Goal: Contribute content: Contribute content

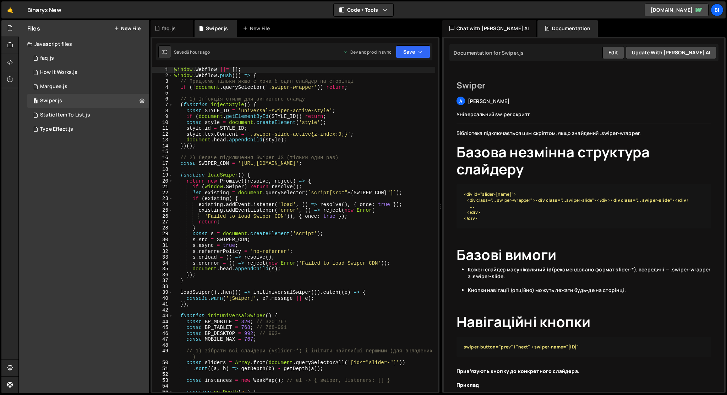
click at [129, 28] on button "New File" at bounding box center [127, 29] width 27 height 6
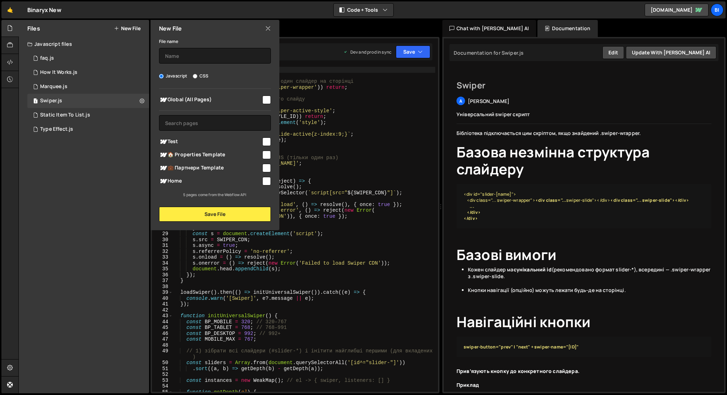
click at [268, 180] on input "checkbox" at bounding box center [266, 181] width 9 height 9
checkbox input "true"
click at [233, 56] on input "text" at bounding box center [215, 56] width 112 height 16
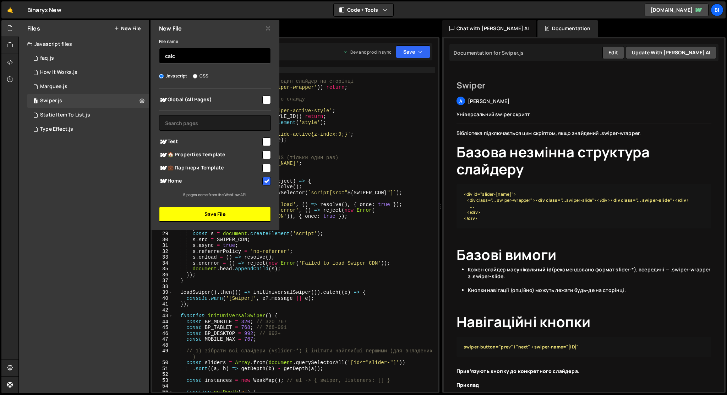
type input "calc"
click at [231, 221] on button "Save File" at bounding box center [215, 214] width 112 height 15
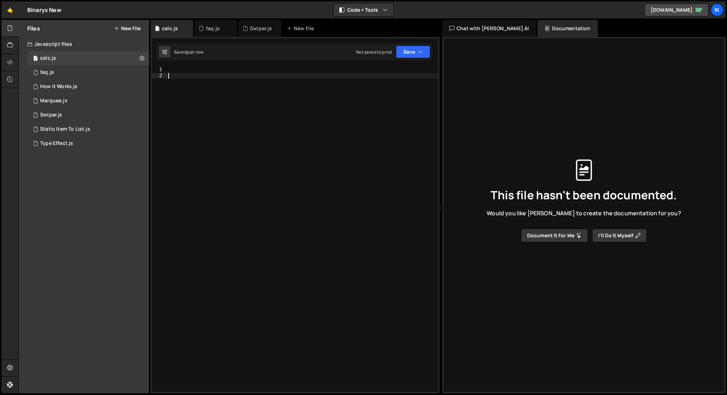
click at [231, 221] on div at bounding box center [302, 235] width 271 height 336
type textarea "]"
click at [277, 182] on div "Type cmd + s to save your Javascript file." at bounding box center [302, 235] width 271 height 336
paste textarea "});"
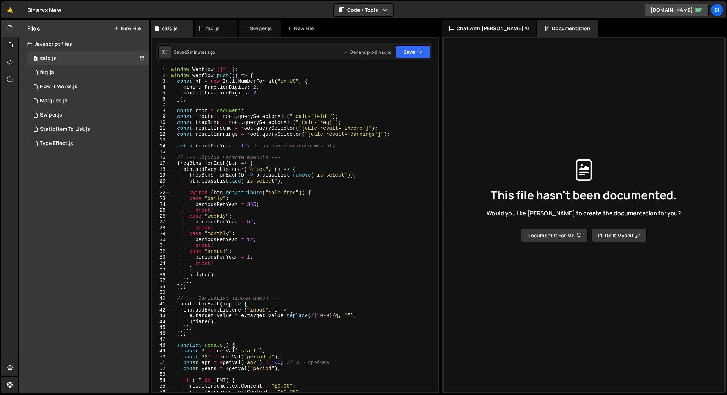
click at [304, 207] on div "window . Webflow ||= [ ] ; window . Webflow . push (( ) => { const nf = new Int…" at bounding box center [302, 235] width 265 height 336
type textarea "});"
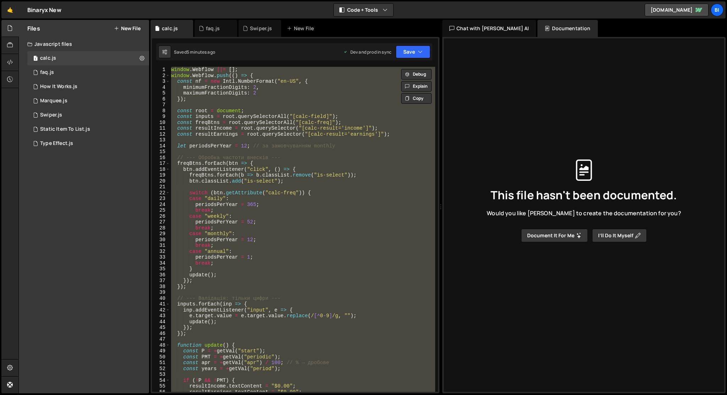
paste textarea
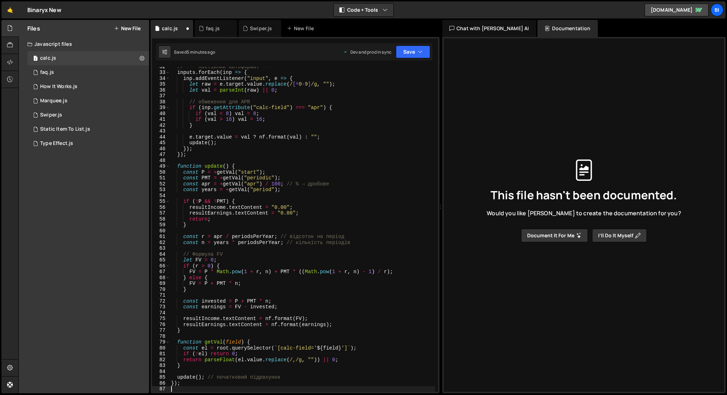
scroll to position [185, 0]
type textarea "function getVal(field) {"
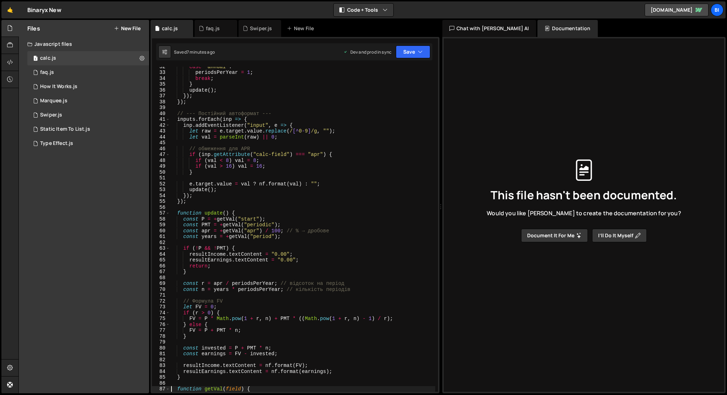
click at [302, 175] on div "case "annual" : periodsPerYear = 1 ; break ; } update ( ) ; }) ; }) ; // --- По…" at bounding box center [302, 232] width 265 height 336
type textarea "});"
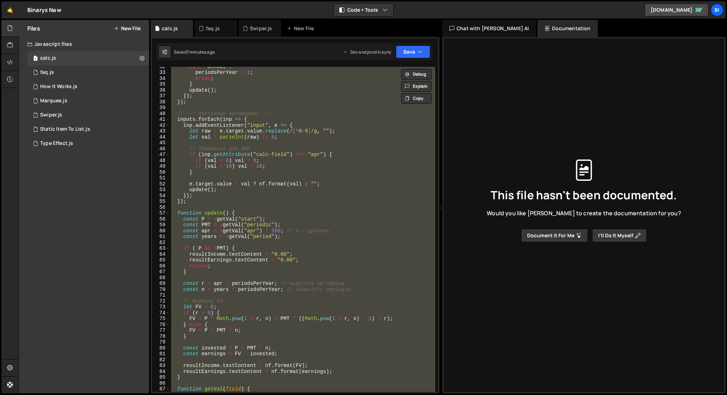
paste textarea
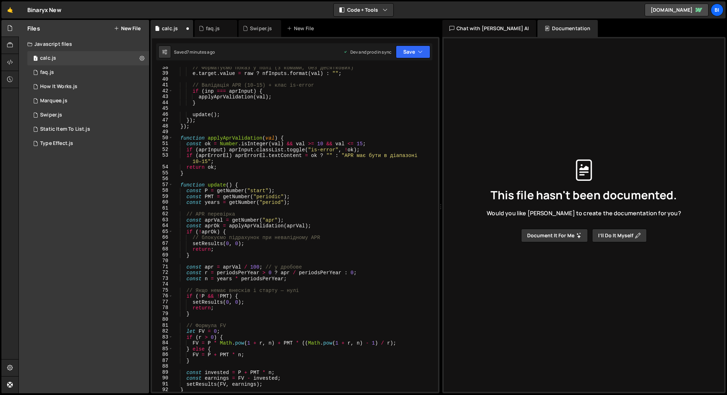
scroll to position [231, 0]
click at [323, 141] on div "// Форматуємо показ у полі (з комами, без десяткових) e . target . value = raw …" at bounding box center [304, 232] width 262 height 336
type textarea "const ok = Number.isInteger(val) && val >= 8 && val <= 16;"
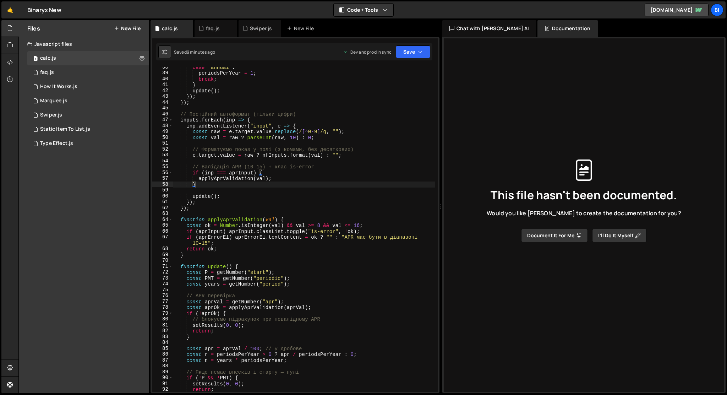
click at [312, 187] on div "case "annual" : periodsPerYear = 1 ; break ; } update ( ) ; }) ; }) ; // Постій…" at bounding box center [304, 232] width 262 height 336
type textarea "});"
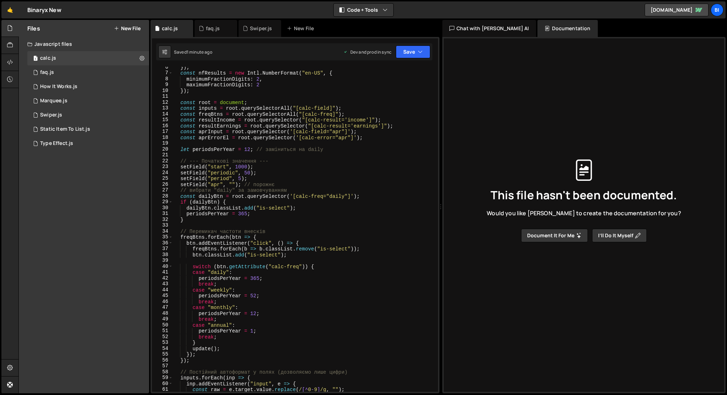
scroll to position [32, 0]
click at [370, 163] on div "}) ; const nfResults = new Intl . NumberFormat ( "en-US" , { minimumFractionDig…" at bounding box center [304, 232] width 262 height 336
type textarea "});"
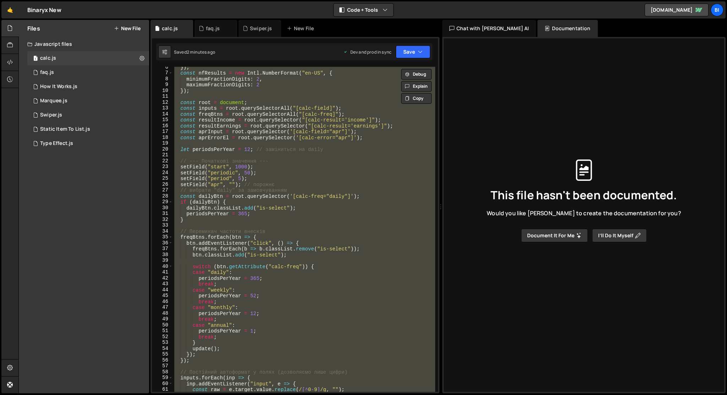
paste textarea
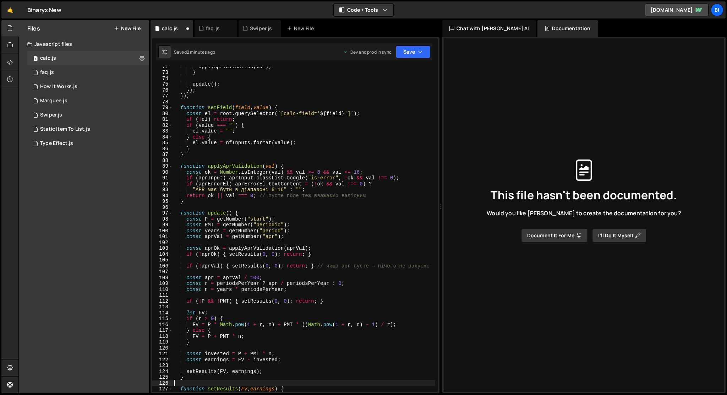
scroll to position [419, 0]
click at [320, 158] on div "applyAprValidation ( val ) ; } update ( ) ; }) ; }) ; function setField ( field…" at bounding box center [304, 232] width 262 height 336
type textarea "});"
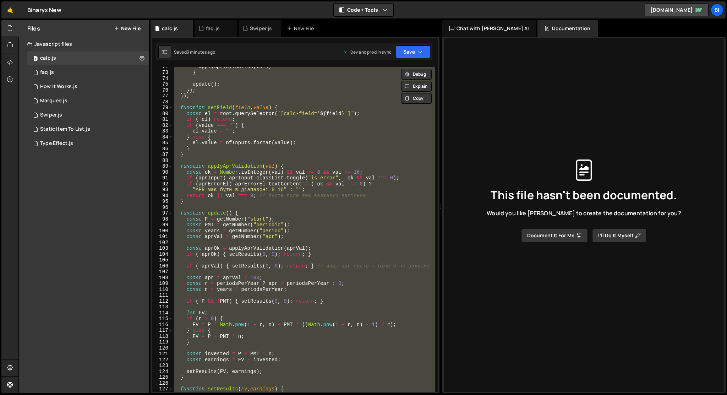
paste textarea
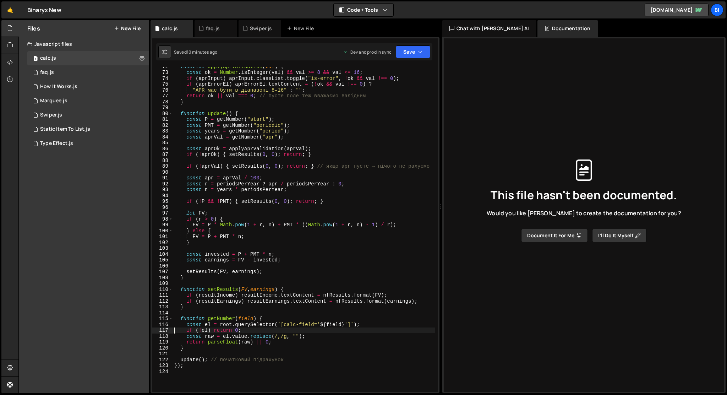
type textarea "});"
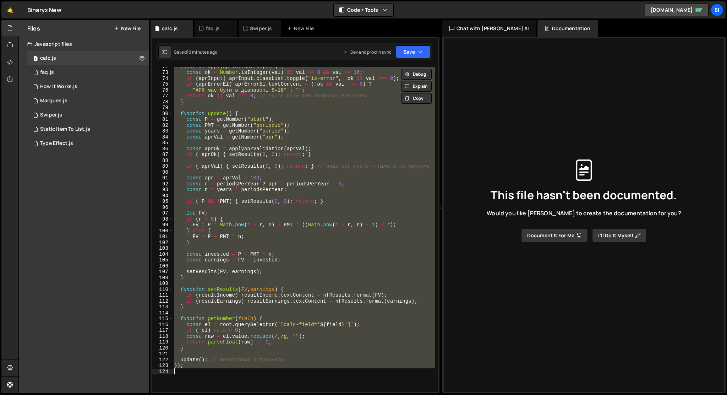
paste textarea
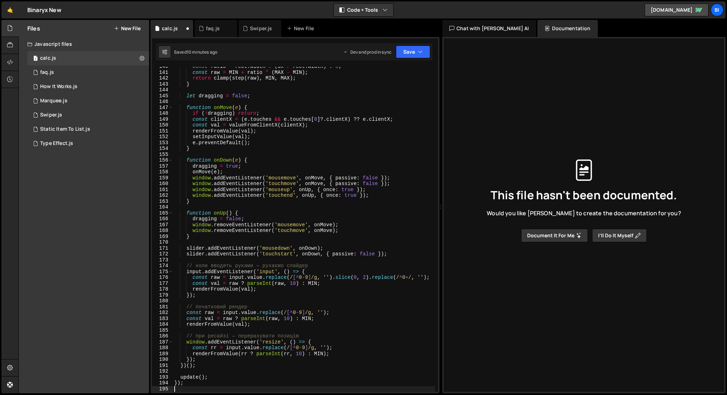
scroll to position [817, 0]
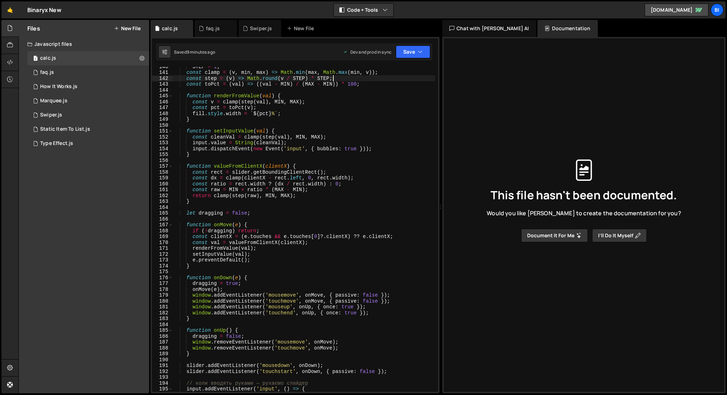
click at [377, 80] on div "STEP = 1 ; const clamp = ( v , min , max ) => Math . min ( [PERSON_NAME] . [PER…" at bounding box center [304, 232] width 262 height 336
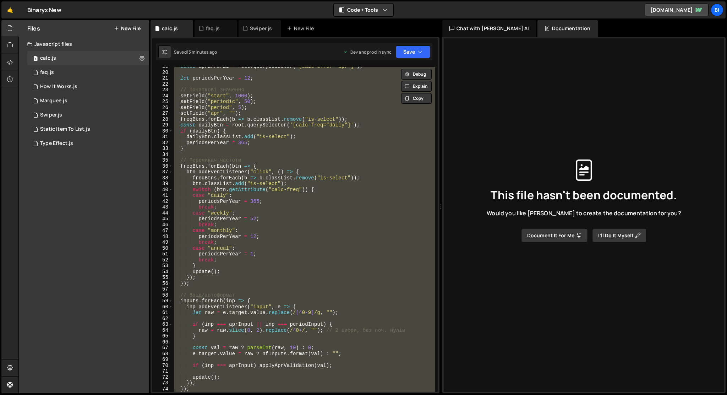
scroll to position [0, 0]
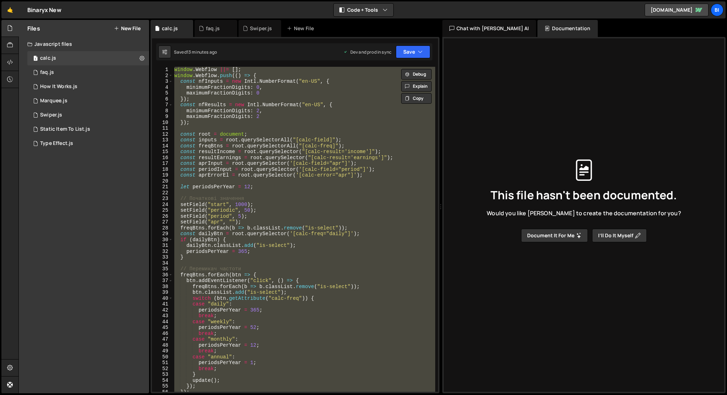
click at [282, 115] on div "window . Webflow ||= [ ] ; window . Webflow . push (( ) => { const nfInputs = n…" at bounding box center [304, 229] width 262 height 325
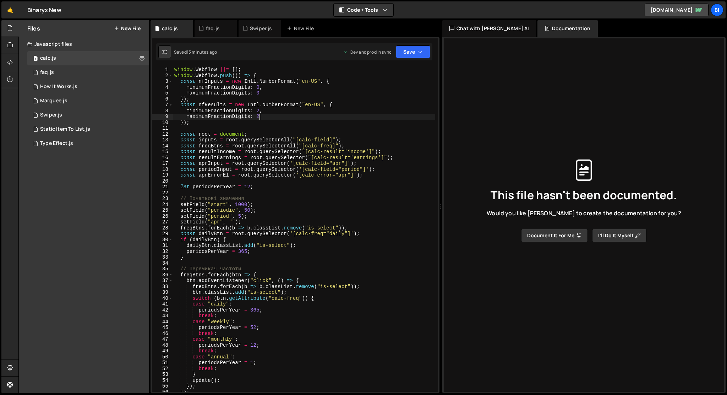
click at [276, 122] on div "window . Webflow ||= [ ] ; window . Webflow . push (( ) => { const nfInputs = n…" at bounding box center [304, 235] width 262 height 336
click at [374, 172] on div "window . Webflow ||= [ ] ; window . Webflow . push (( ) => { const nfInputs = n…" at bounding box center [304, 235] width 262 height 336
type textarea "const aprErrorEl = root.querySelector('[calc-error="apr"]');"
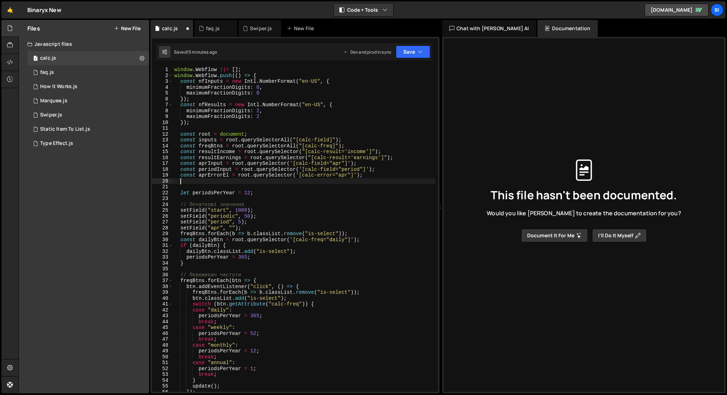
type textarea "const aprErrorEl = root.querySelector('[calc-error="apr"]');"
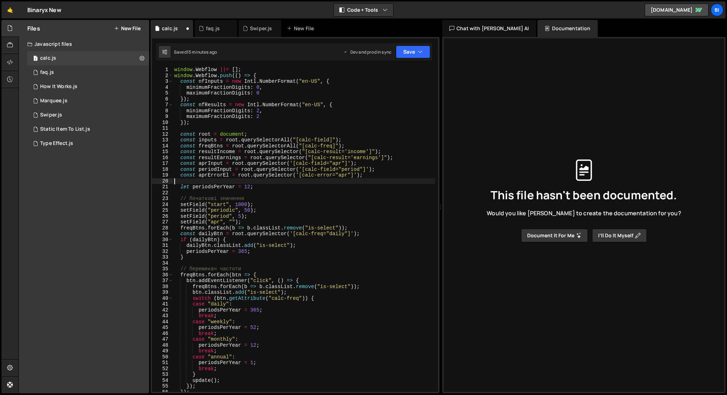
type textarea "const aprErrorEl = root.querySelector('[calc-error="apr"]');"
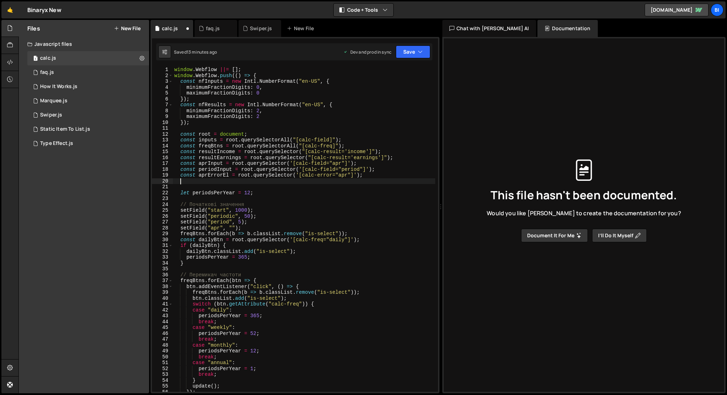
paste textarea
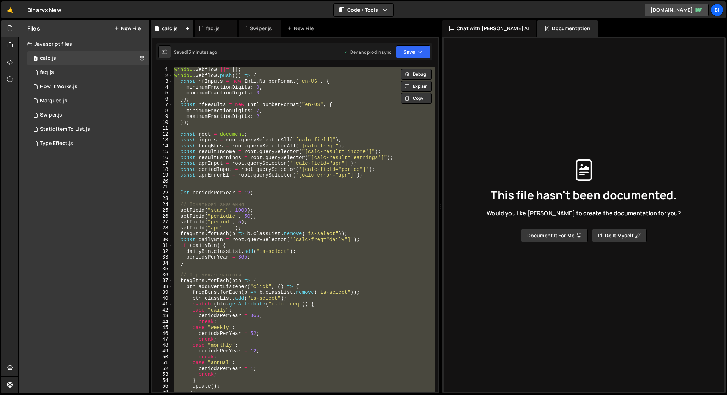
type textarea "});"
click at [129, 31] on button "New File" at bounding box center [127, 29] width 27 height 6
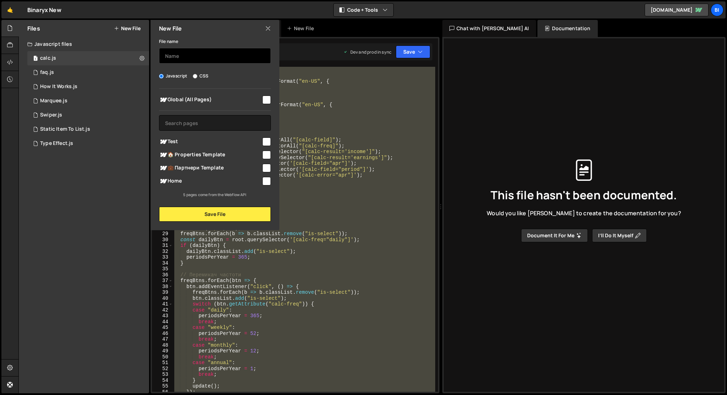
click at [178, 57] on input "text" at bounding box center [215, 56] width 112 height 16
type input "calc-backup"
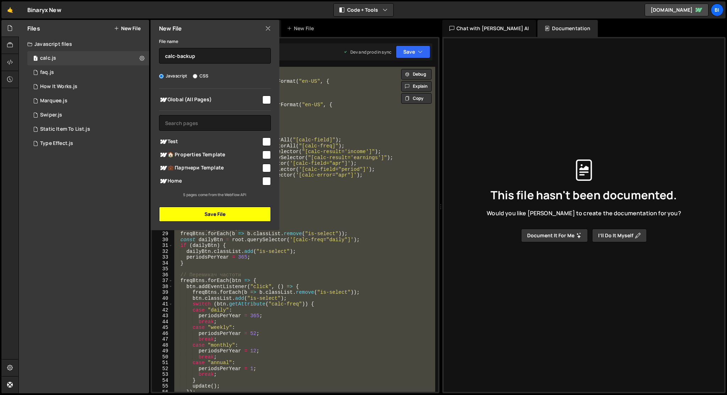
click at [206, 212] on button "Save File" at bounding box center [215, 214] width 112 height 15
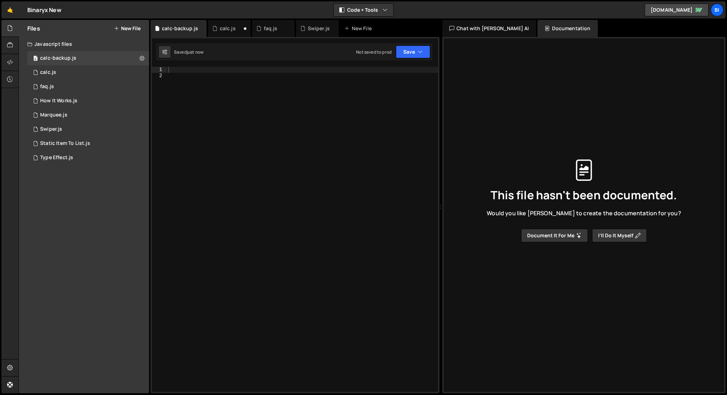
click at [216, 161] on div at bounding box center [302, 235] width 271 height 336
click at [193, 71] on div at bounding box center [302, 235] width 271 height 336
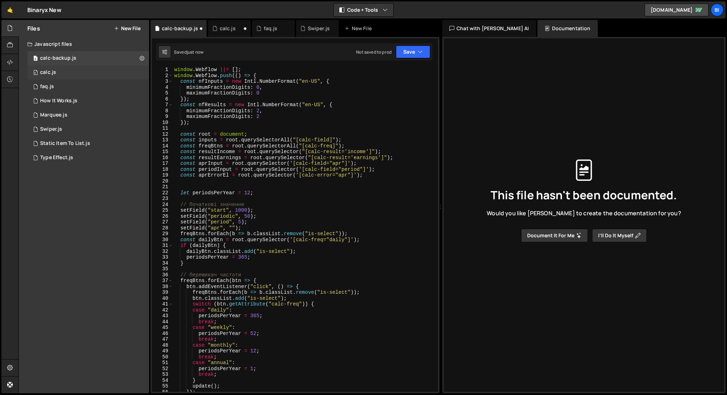
click at [75, 74] on div "0 calc.js 0" at bounding box center [88, 72] width 122 height 14
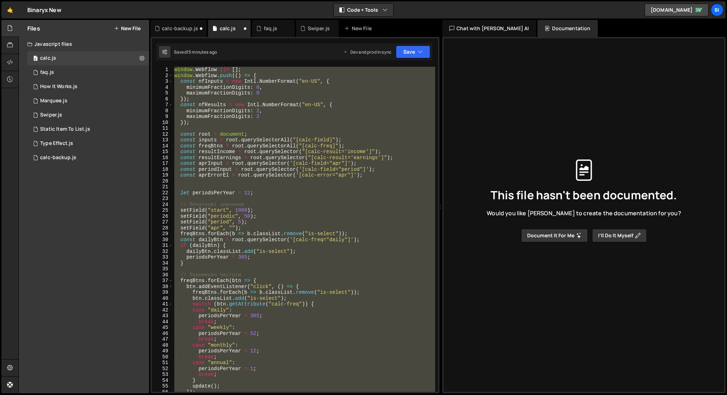
drag, startPoint x: 29, startPoint y: 57, endPoint x: 571, endPoint y: 1, distance: 544.8
click at [222, 178] on div "window . Webflow ||= [ ] ; window . Webflow . push (( ) => { const nfInputs = n…" at bounding box center [304, 229] width 262 height 325
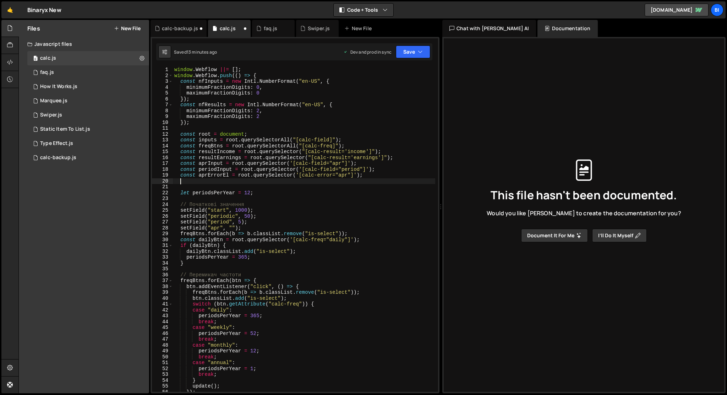
paste textarea
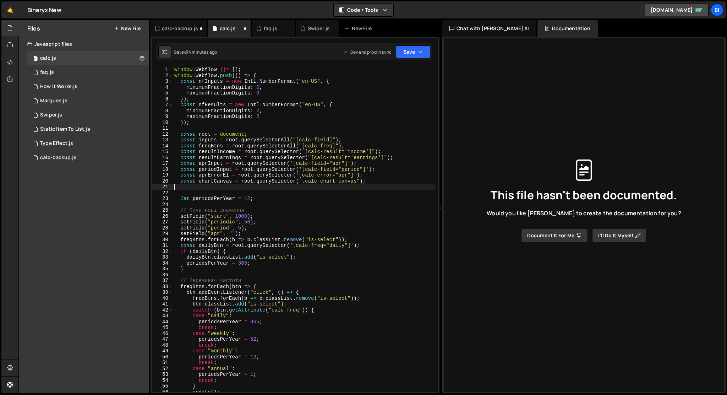
type textarea "const chartCanvas = root.querySelector(".calc-chart-canvas");"
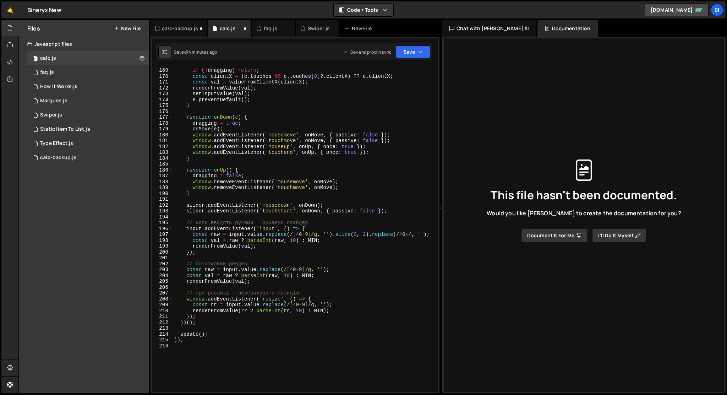
scroll to position [987, 0]
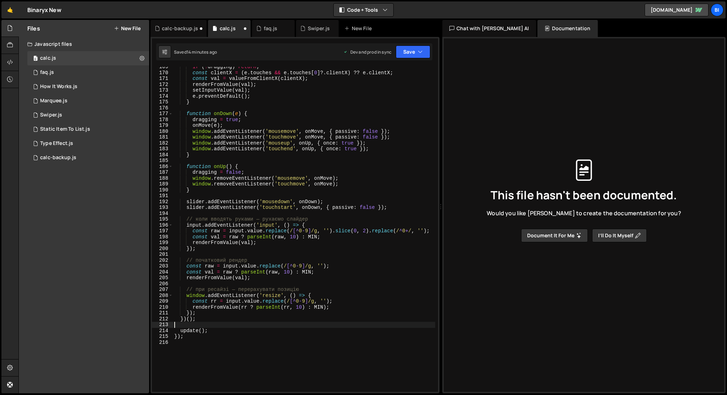
click at [194, 327] on div "if ( ! dragging ) return ; const clientX = ( e . touches && e . touches [ 0 ] ?…" at bounding box center [304, 232] width 262 height 336
paste textarea
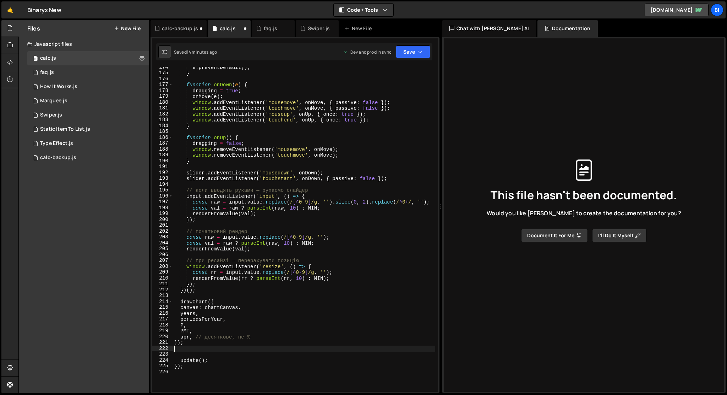
scroll to position [1016, 0]
click at [210, 293] on div "e . preventDefault ( ) ; } function onDown ( e ) { dragging = true ; onMove ( e…" at bounding box center [304, 232] width 262 height 336
type textarea "});"
type textarea "update();"
paste textarea "const apr = aprVal ? aprVal / 100 : 0;"
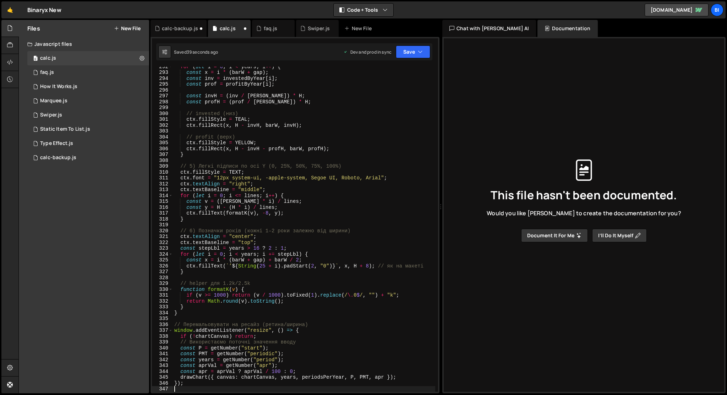
scroll to position [1707, 0]
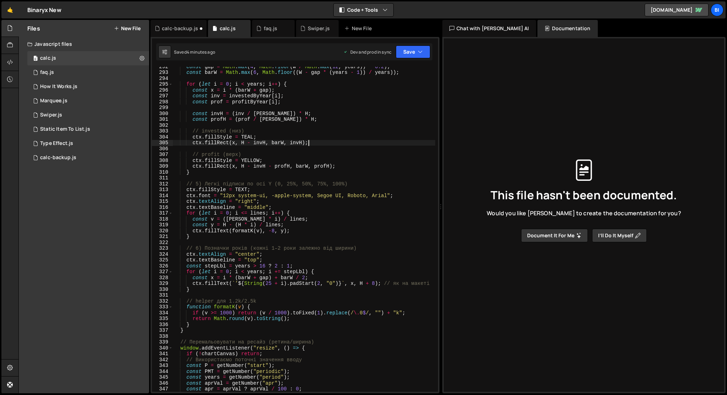
click at [337, 143] on div "const gap = Math . max ( 4 , Math . floor ( W / Math . [PERSON_NAME] ( 12 , yea…" at bounding box center [304, 232] width 262 height 336
type textarea "});"
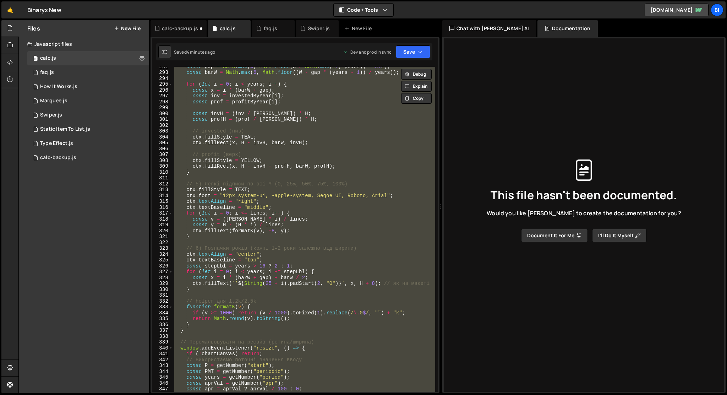
paste textarea
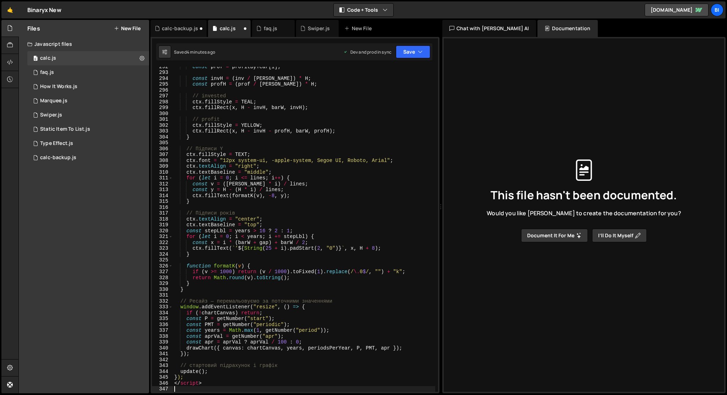
type textarea "</script>"
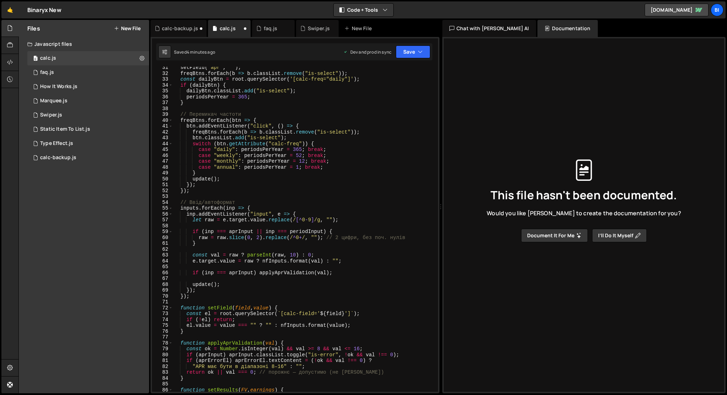
scroll to position [0, 0]
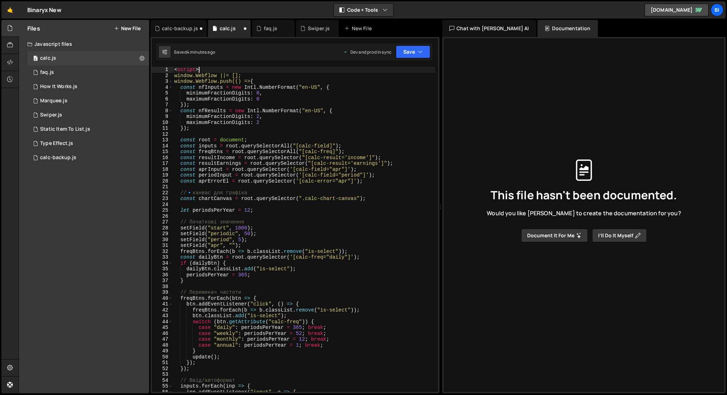
drag, startPoint x: 201, startPoint y: 67, endPoint x: 158, endPoint y: 65, distance: 42.6
click at [158, 65] on div "1 2 3 4 5 6 7 8 9 10 11 12 13 14 15 16 17 18 19 20 21 22 23 24 25 26 27 28 29 3…" at bounding box center [294, 215] width 289 height 356
type textarea "<script>"
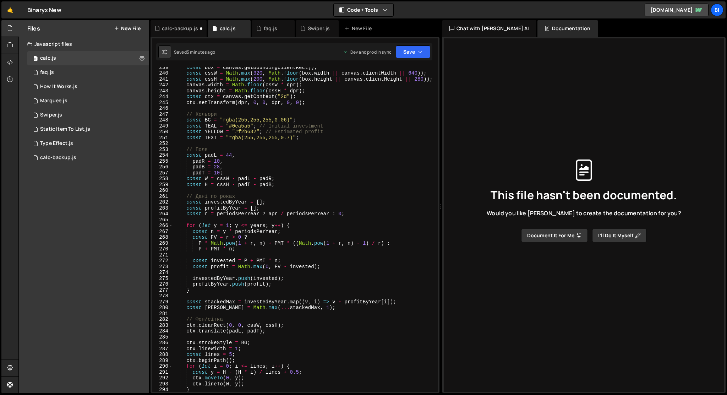
scroll to position [1400, 0]
click at [224, 121] on div "const box = canvas . getBoundingClientRect ( ) ; const cssW = Math . max ( 320 …" at bounding box center [304, 234] width 262 height 336
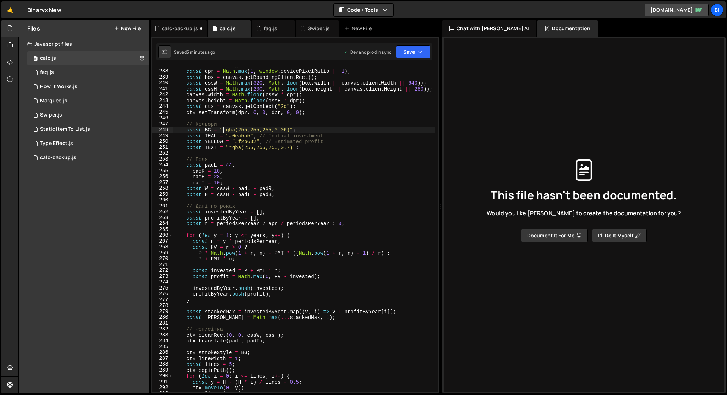
scroll to position [1381, 0]
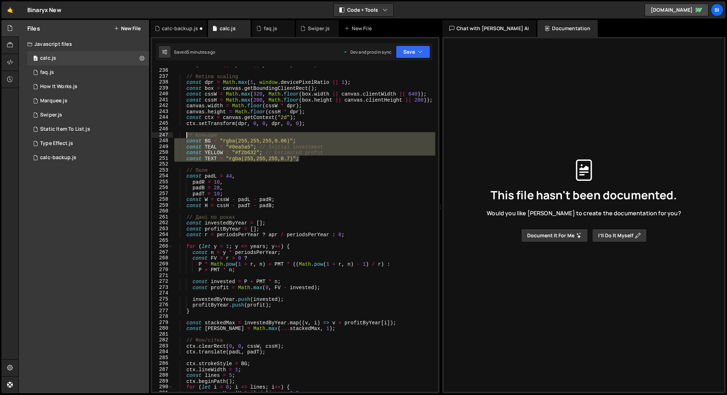
drag, startPoint x: 316, startPoint y: 159, endPoint x: 185, endPoint y: 135, distance: 132.8
click at [185, 135] on div "if ( ! canvas || ! years || years < 1 ) return ; // Retina scaling const dpr = …" at bounding box center [304, 230] width 262 height 336
paste textarea "const TEXT = "rgba(255,255,255,0.7)"; // підписи"
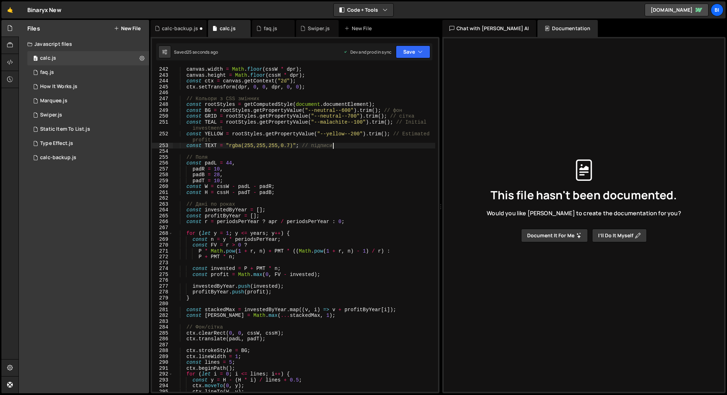
scroll to position [1417, 0]
drag, startPoint x: 252, startPoint y: 348, endPoint x: 187, endPoint y: 350, distance: 65.0
click at [187, 350] on div "canvas . width = Math . floor ( cssW * dpr ) ; canvas . height = Math . floor (…" at bounding box center [304, 234] width 262 height 336
paste textarea "GRID; // сітка"
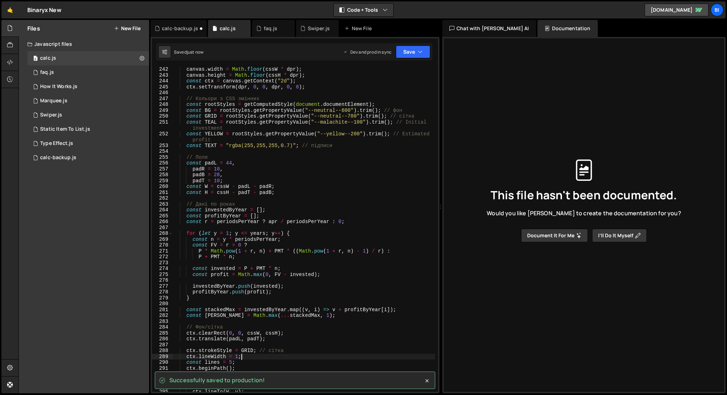
drag, startPoint x: 259, startPoint y: 353, endPoint x: 279, endPoint y: 353, distance: 19.9
click at [279, 353] on div "canvas . width = Math . floor ( cssW * dpr ) ; canvas . height = Math . floor (…" at bounding box center [304, 234] width 262 height 336
click at [285, 353] on div "canvas . width = Math . floor ( cssW * dpr ) ; canvas . height = Math . floor (…" at bounding box center [304, 229] width 262 height 325
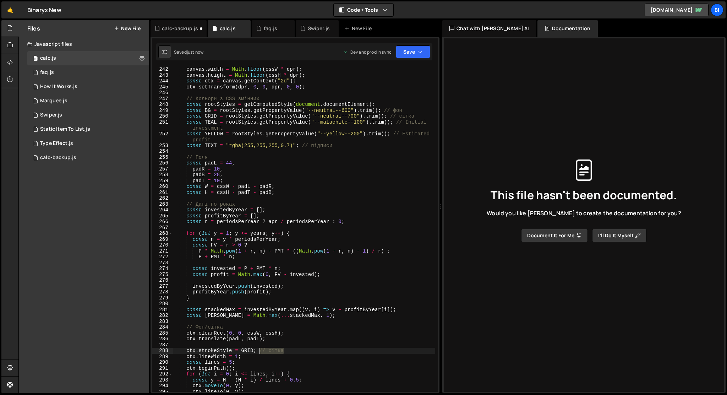
drag, startPoint x: 286, startPoint y: 353, endPoint x: 258, endPoint y: 352, distance: 27.7
click at [258, 352] on div "canvas . width = Math . floor ( cssW * dpr ) ; canvas . height = Math . floor (…" at bounding box center [304, 234] width 262 height 336
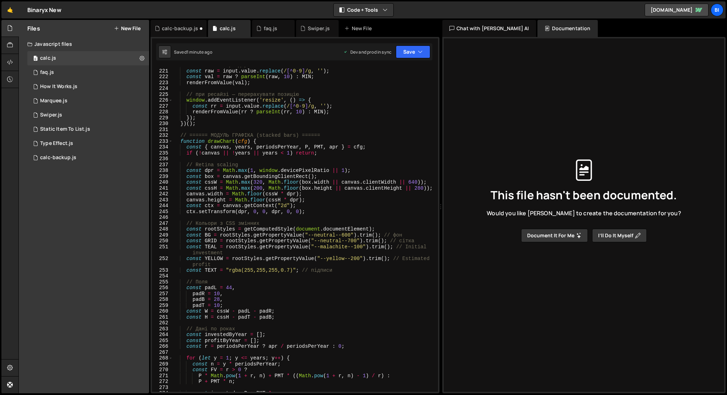
scroll to position [1282, 0]
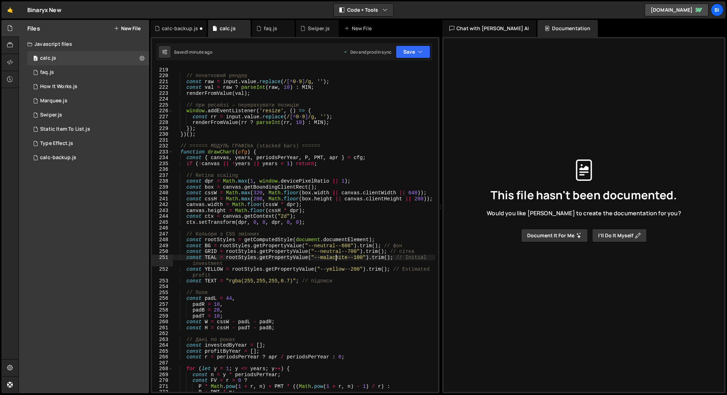
click at [334, 257] on div "}) ; // початковий рендер const raw = input . value . replace ( / [^ 0 - 9 ] /g…" at bounding box center [304, 229] width 262 height 336
click at [347, 256] on div "}) ; // початковий рендер const raw = input . value . replace ( / [^ 0 - 9 ] /g…" at bounding box center [304, 229] width 262 height 336
click at [346, 244] on div "}) ; // початковий рендер const raw = input . value . replace ( / [^ 0 - 9 ] /g…" at bounding box center [304, 229] width 262 height 336
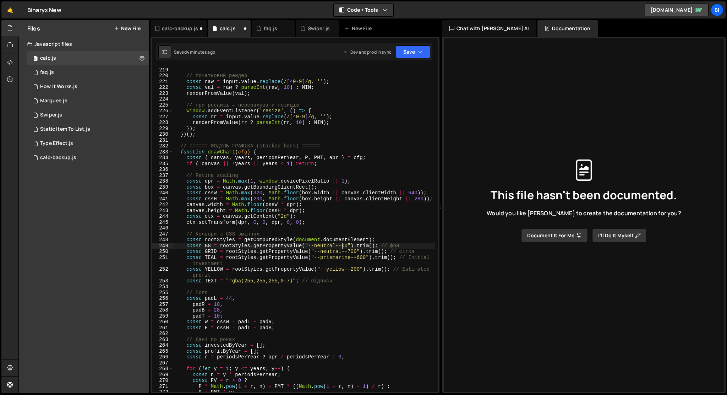
scroll to position [0, 12]
drag, startPoint x: 232, startPoint y: 269, endPoint x: 430, endPoint y: 269, distance: 198.0
click at [430, 269] on div "}) ; // початковий рендер const raw = input . value . replace ( / [^ 0 - 9 ] /g…" at bounding box center [304, 229] width 262 height 336
drag, startPoint x: 226, startPoint y: 280, endPoint x: 332, endPoint y: 279, distance: 105.4
click at [332, 279] on div "}) ; // початковий рендер const raw = input . value . replace ( / [^ 0 - 9 ] /g…" at bounding box center [304, 229] width 262 height 336
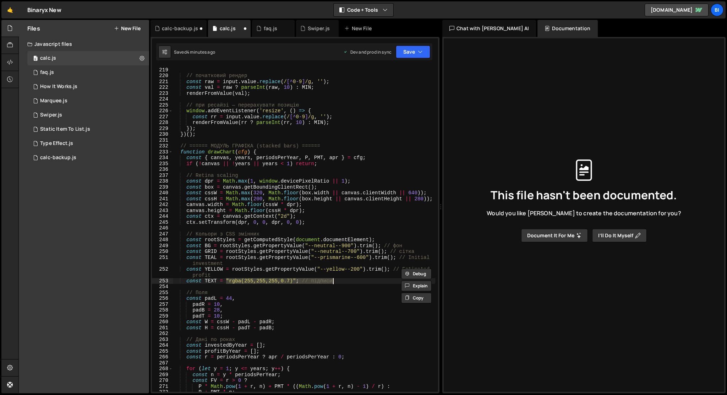
scroll to position [0, 11]
paste textarea "rootStyles.getPropertyValue("--yellow--200").trim(); // Estimated"
click at [329, 273] on div "}) ; // початковий рендер const raw = input . value . replace ( / [^ 0 - 9 ] /g…" at bounding box center [304, 229] width 262 height 336
click at [332, 281] on div "}) ; // початковий рендер const raw = input . value . replace ( / [^ 0 - 9 ] /g…" at bounding box center [304, 229] width 262 height 336
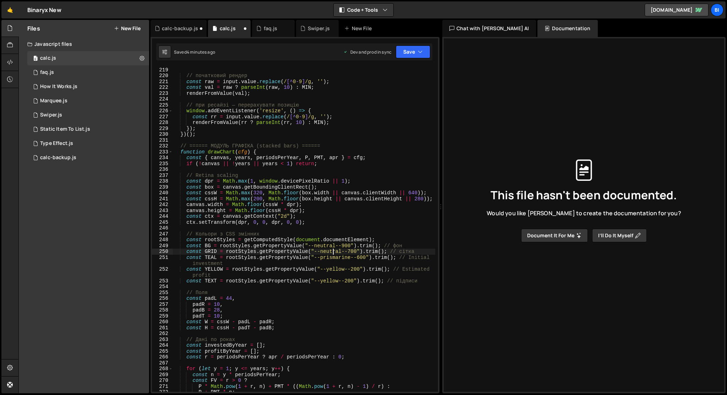
click at [332, 251] on div "}) ; // початковий рендер const raw = input . value . replace ( / [^ 0 - 9 ] /g…" at bounding box center [304, 229] width 262 height 336
click at [328, 282] on div "}) ; // початковий рендер const raw = input . value . replace ( / [^ 0 - 9 ] /g…" at bounding box center [304, 229] width 262 height 336
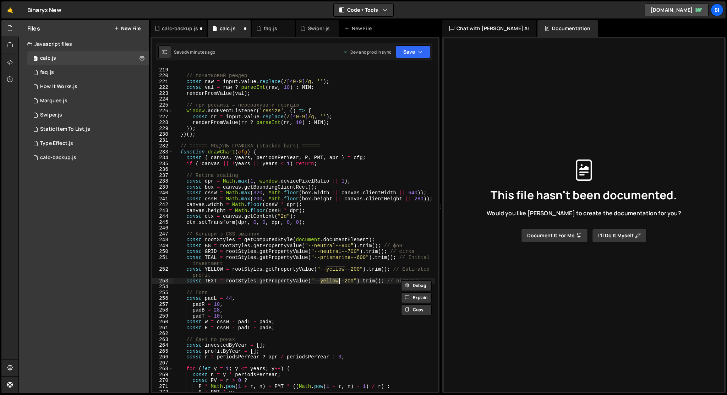
paste textarea "neutral"
click at [350, 279] on div "}) ; // початковий рендер const raw = input . value . replace ( / [^ 0 - 9 ] /g…" at bounding box center [304, 229] width 262 height 336
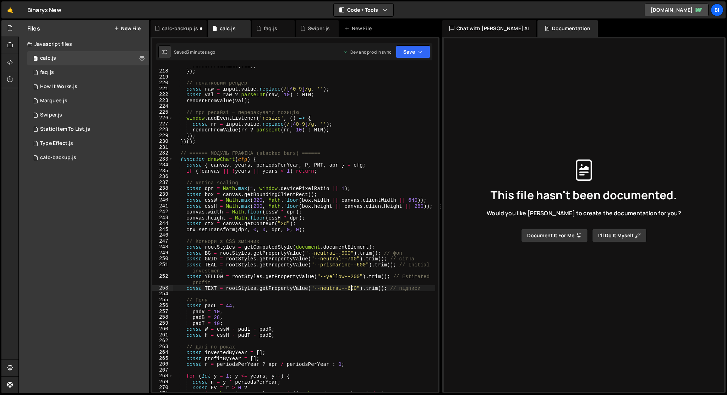
click at [221, 265] on div "renderFromValue ( val ) ; }) ; // початковий рендер const raw = input . value .…" at bounding box center [304, 230] width 262 height 336
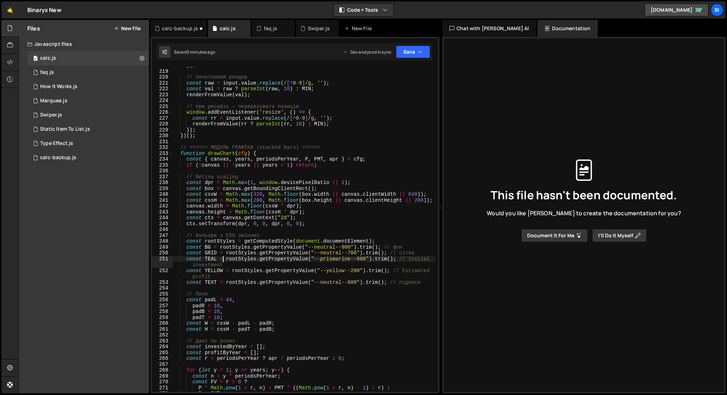
scroll to position [1281, 0]
click at [189, 178] on div "}) ; // початковий рендер const raw = input . value . replace ( / [^ 0 - 9 ] /g…" at bounding box center [304, 230] width 262 height 336
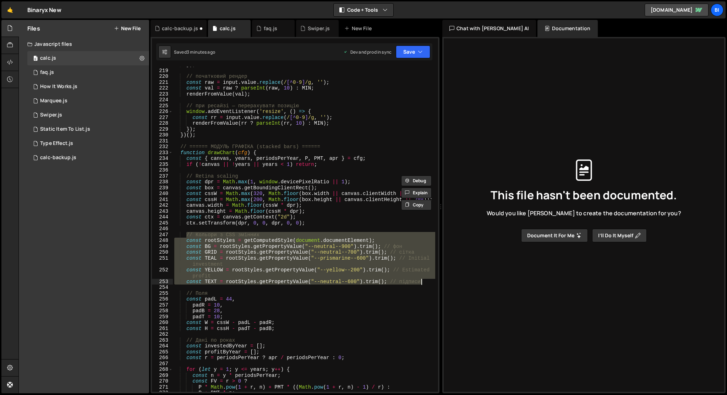
drag, startPoint x: 185, startPoint y: 234, endPoint x: 424, endPoint y: 284, distance: 244.4
click at [424, 284] on div "}) ; // початковий рендер const raw = input . value . replace ( / [^ 0 - 9 ] /g…" at bounding box center [304, 230] width 262 height 336
click at [203, 255] on div "}) ; // початковий рендер const raw = input . value . replace ( / [^ 0 - 9 ] /g…" at bounding box center [304, 229] width 262 height 325
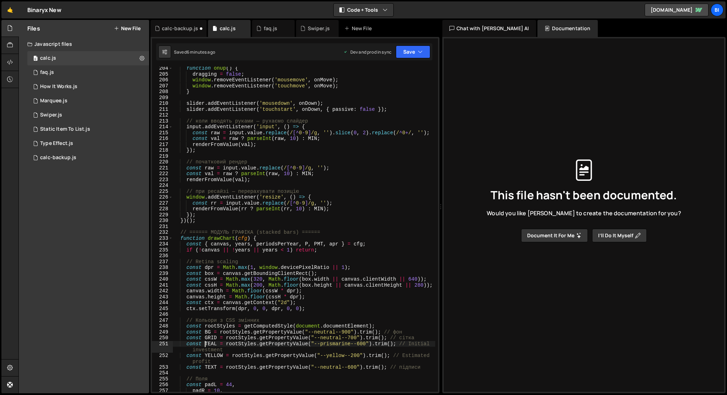
scroll to position [1208, 0]
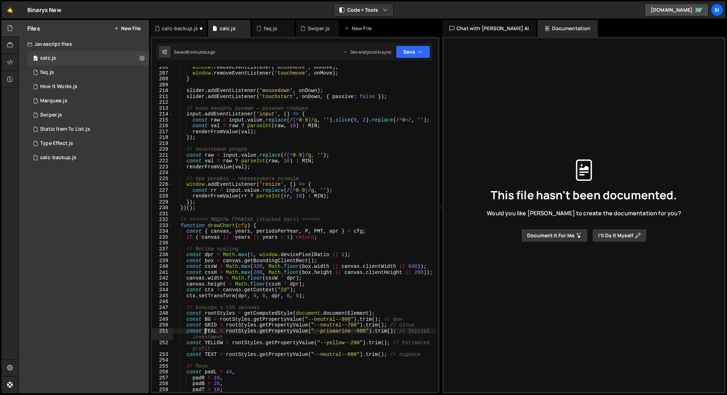
click at [180, 227] on div "window . removeEventListener ( 'mousemove' , onMove ) ; window . removeEventLis…" at bounding box center [304, 232] width 262 height 336
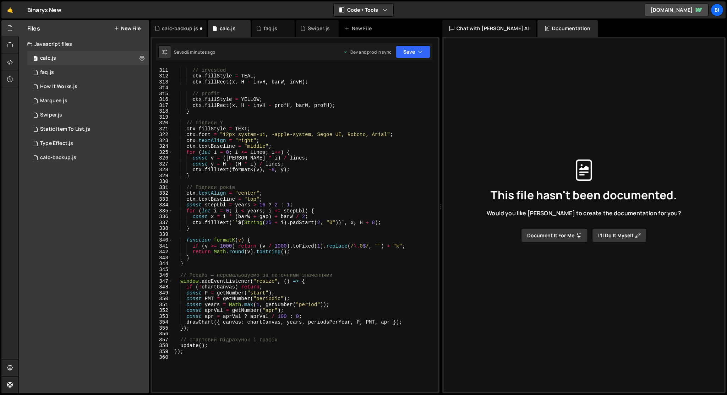
scroll to position [1833, 0]
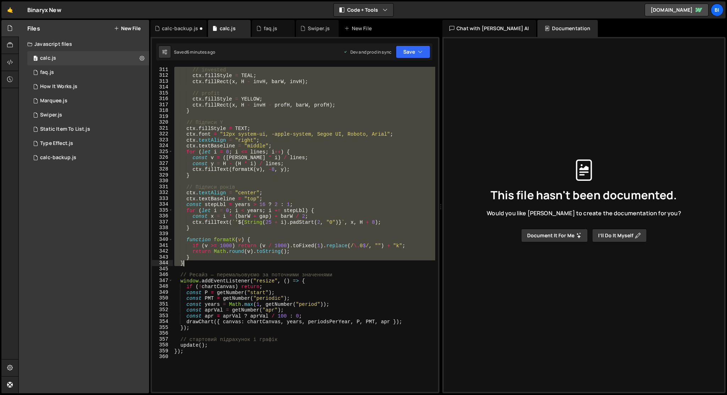
click at [185, 262] on div "// invested ctx . fillStyle = TEAL ; ctx . fillRect ( x , H - invH , barW , inv…" at bounding box center [304, 235] width 262 height 336
type textarea "} }"
paste textarea
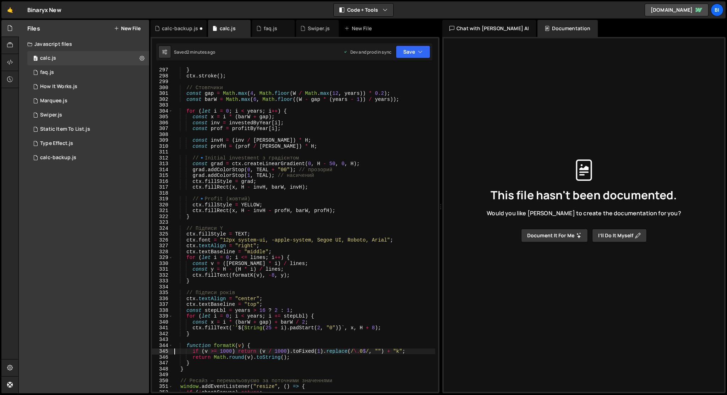
scroll to position [1744, 0]
click at [192, 158] on div "ctx . lineTo ( W , y ) ; } ctx . stroke ( ) ; // Стовпчики const gap = Math . m…" at bounding box center [304, 229] width 262 height 336
click at [193, 199] on div "ctx . lineTo ( W , y ) ; } ctx . stroke ( ) ; // Стовпчики const gap = Math . m…" at bounding box center [304, 229] width 262 height 336
click at [191, 205] on div "ctx . lineTo ( W , y ) ; } ctx . stroke ( ) ; // Стовпчики const gap = Math . m…" at bounding box center [304, 229] width 262 height 336
drag, startPoint x: 192, startPoint y: 181, endPoint x: 321, endPoint y: 188, distance: 129.0
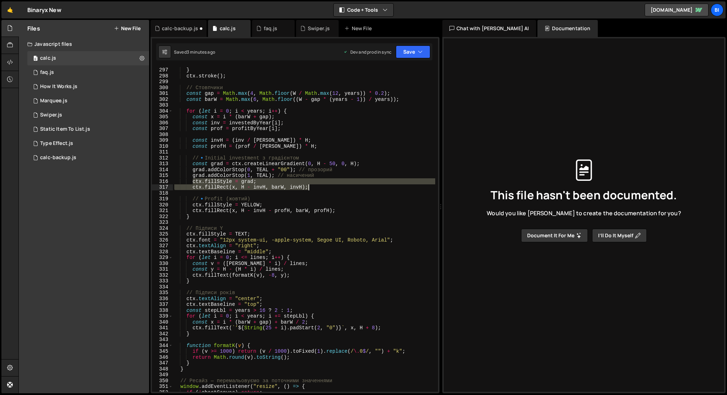
click at [321, 188] on div "ctx . lineTo ( W , y ) ; } ctx . stroke ( ) ; // Стовпчики const gap = Math . m…" at bounding box center [304, 229] width 262 height 336
type textarea "ctx.fillStyle = grad; ctx.fillRect(x, H - invH, barW, invH);"
paste textarea "}"
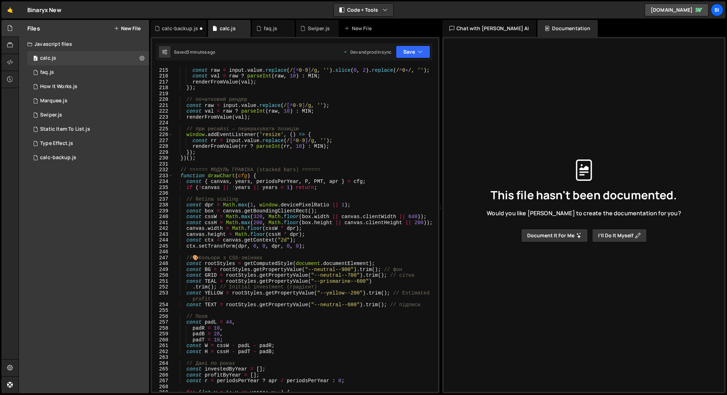
scroll to position [1256, 0]
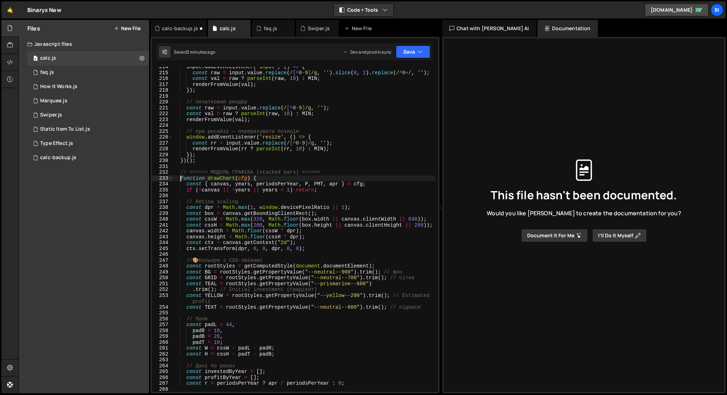
click at [181, 178] on div "input . addEventListener ( 'input' , ( ) => { const raw = input . value . repla…" at bounding box center [304, 232] width 262 height 336
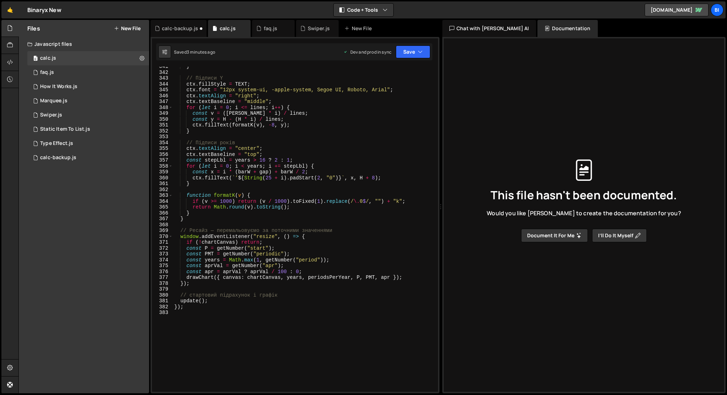
scroll to position [2005, 0]
click at [183, 220] on div "} // Підписи Y ctx . fillStyle = TEXT ; ctx . font = "12px system-ui, -apple-sy…" at bounding box center [304, 232] width 262 height 336
type textarea "} }"
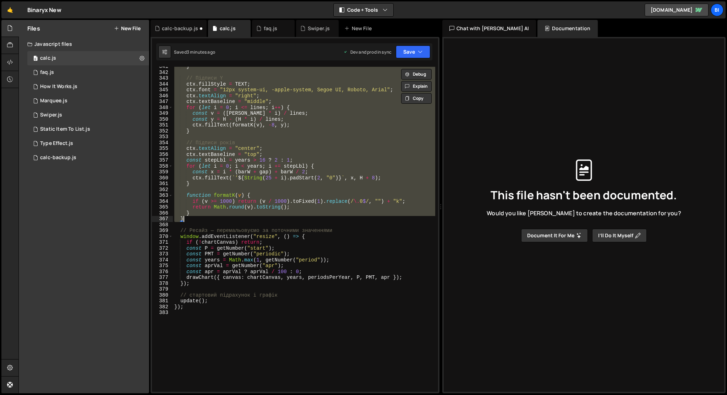
paste textarea
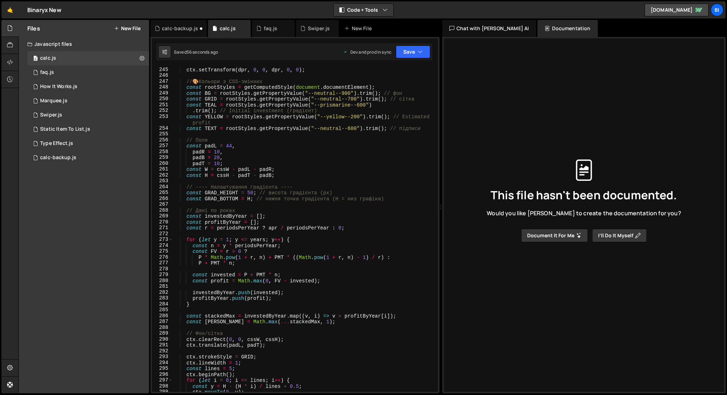
scroll to position [1435, 0]
click at [252, 196] on div "ctx . setTransform ( dpr , 0 , 0 , dpr , 0 , 0 ) ; // 🎨 Кольори з CSS-змінних c…" at bounding box center [304, 234] width 262 height 336
click at [251, 192] on div "ctx . setTransform ( dpr , 0 , 0 , dpr , 0 , 0 ) ; // 🎨 Кольори з CSS-змінних c…" at bounding box center [304, 234] width 262 height 336
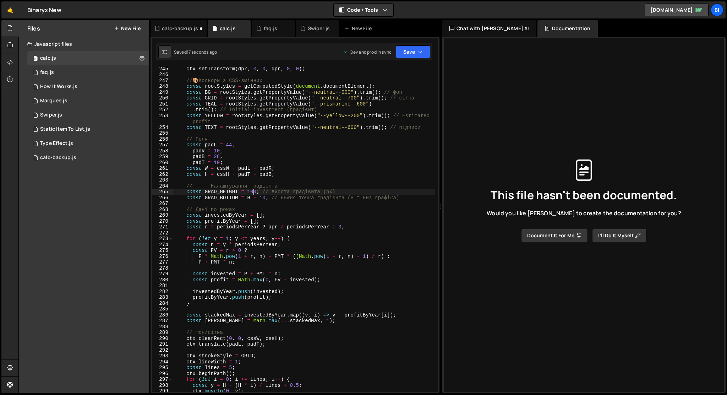
click at [262, 197] on div "ctx . setTransform ( dpr , 0 , 0 , dpr , 0 , 0 ) ; // 🎨 Кольори з CSS-змінних c…" at bounding box center [304, 234] width 262 height 336
click at [255, 193] on div "ctx . setTransform ( dpr , 0 , 0 , dpr , 0 , 0 ) ; // 🎨 Кольори з CSS-змінних c…" at bounding box center [304, 234] width 262 height 336
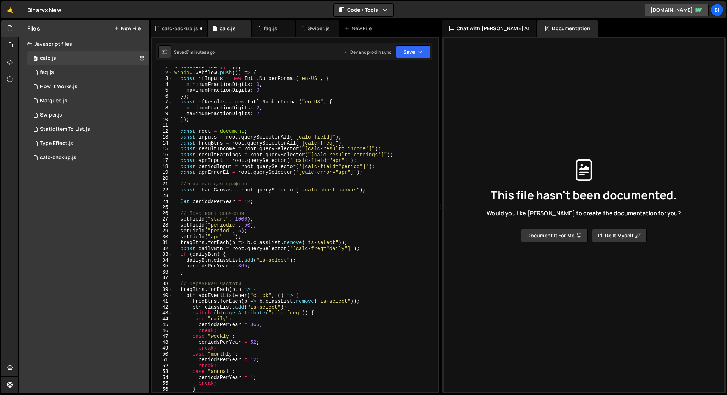
scroll to position [4, 0]
click at [241, 229] on div "window . Webflow ||= [ ] ; window . Webflow . push (( ) => { const nfInputs = n…" at bounding box center [304, 231] width 262 height 336
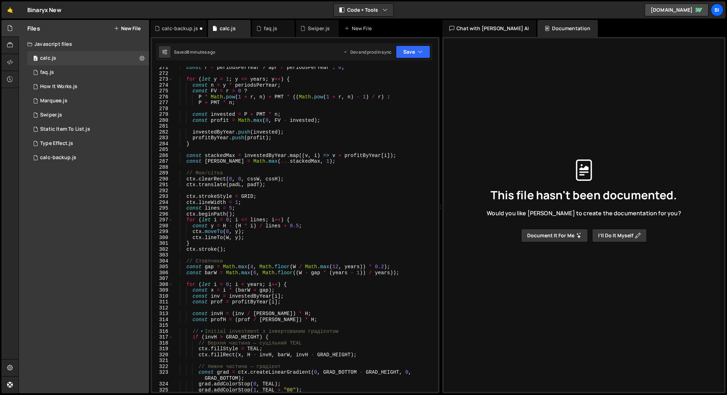
scroll to position [1594, 0]
click at [252, 268] on div "const r = periodsPerYear ? apr / periodsPerYear : 0 ; for ( let y = 1 ; y <= ye…" at bounding box center [304, 233] width 262 height 336
type textarea "const gap = Math.max(4, Math.floor(W / Math.[PERSON_NAME](12, years)) * 0.2);"
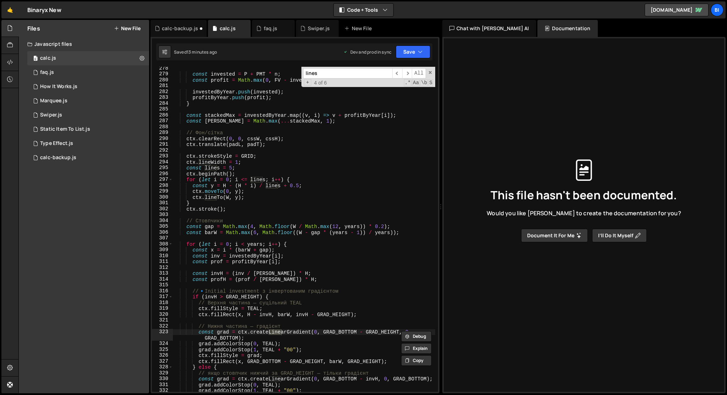
scroll to position [1887, 0]
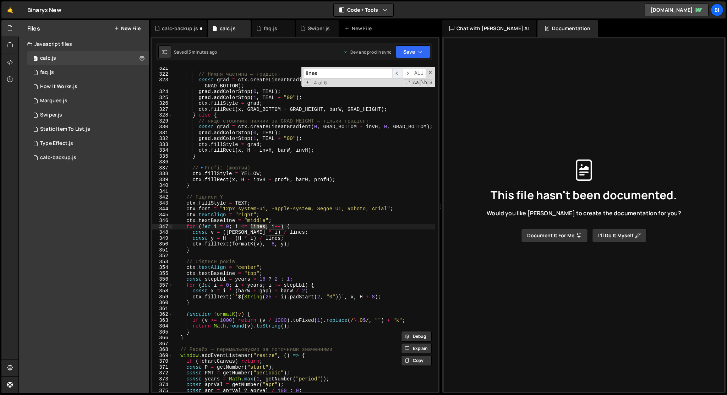
type input "lines"
click at [399, 75] on span "​" at bounding box center [397, 73] width 10 height 10
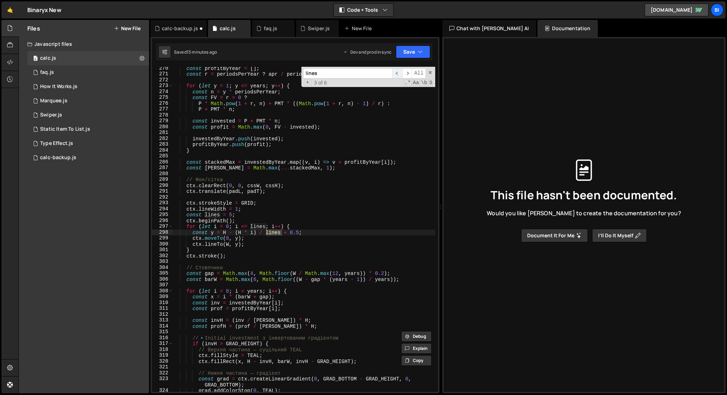
scroll to position [1588, 0]
click at [399, 75] on span "​" at bounding box center [397, 73] width 10 height 10
click at [232, 216] on div "const profitByYear = [ ] ; const r = periodsPerYear ? apr / periodsPerYear : 0 …" at bounding box center [304, 233] width 262 height 336
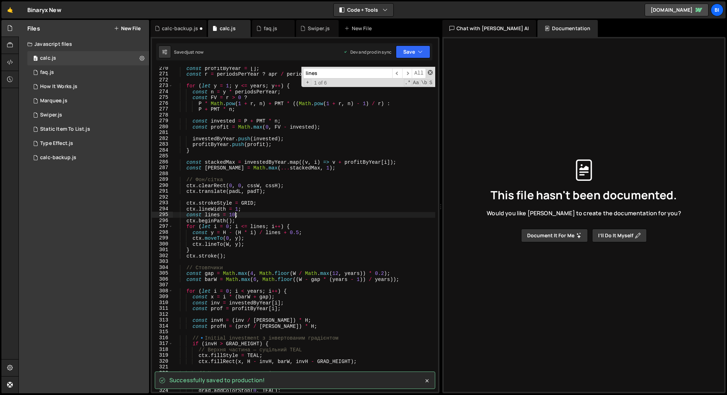
click at [430, 71] on span at bounding box center [430, 72] width 5 height 5
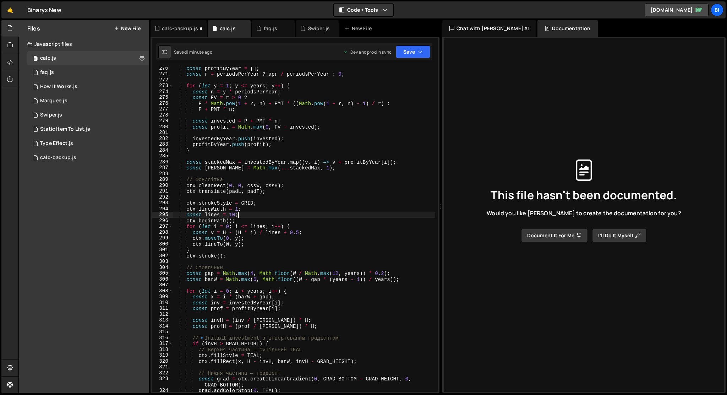
click at [283, 215] on div "const profitByYear = [ ] ; const r = periodsPerYear ? apr / periodsPerYear : 0 …" at bounding box center [304, 233] width 262 height 336
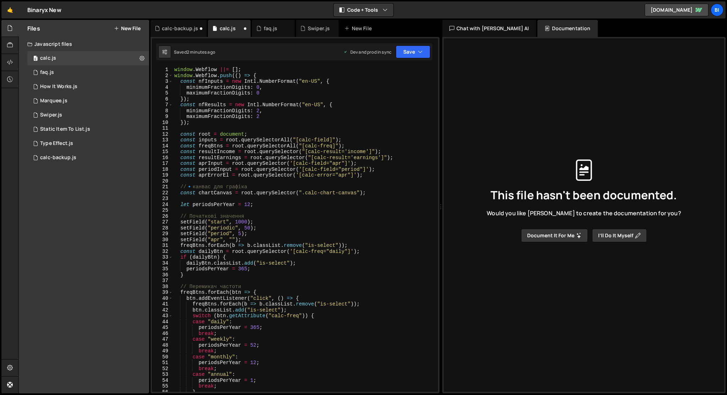
scroll to position [0, 0]
click at [140, 161] on div "0 calc-backup.js 0" at bounding box center [88, 157] width 122 height 14
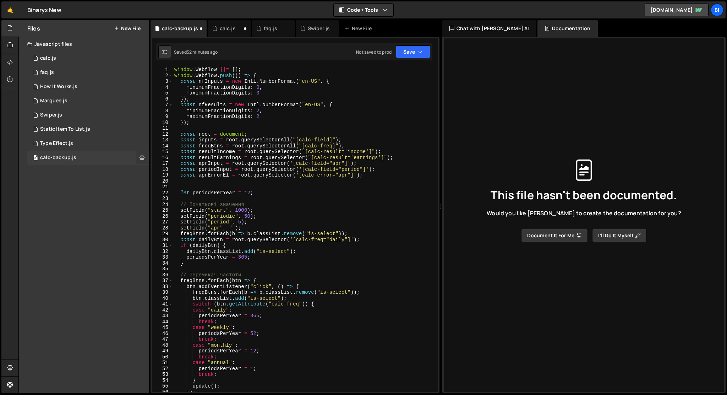
click at [141, 157] on icon at bounding box center [141, 157] width 5 height 7
click at [170, 203] on button "Delete File" at bounding box center [185, 201] width 70 height 14
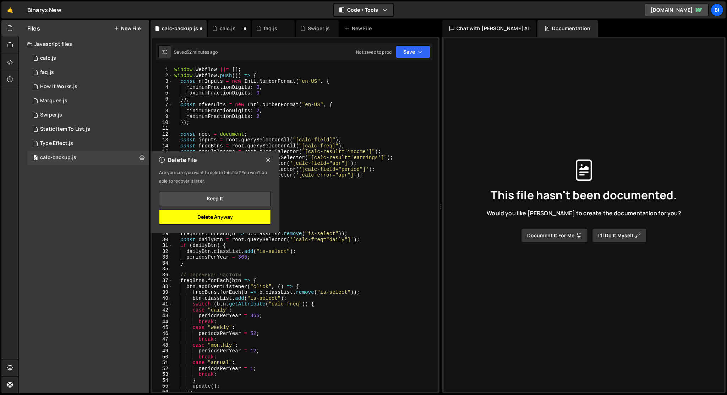
click at [219, 219] on button "Delete Anyway" at bounding box center [215, 216] width 112 height 15
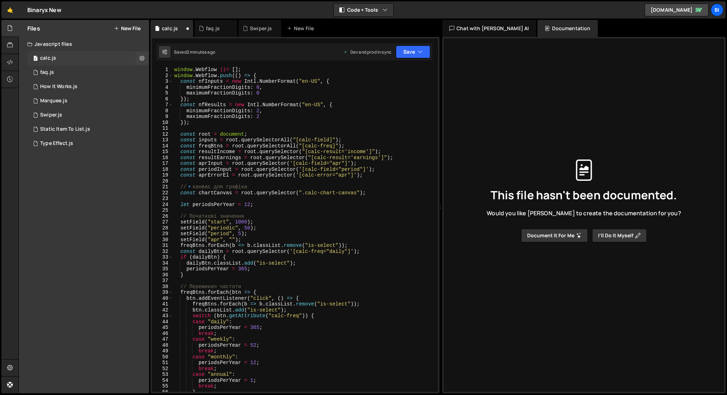
click at [88, 57] on div "0 calc.js 0" at bounding box center [88, 58] width 122 height 14
click at [143, 57] on icon at bounding box center [141, 58] width 5 height 7
type textarea "});"
click at [247, 125] on div "window . Webflow ||= [ ] ; window . Webflow . push (( ) => { const nfInputs = n…" at bounding box center [304, 235] width 262 height 336
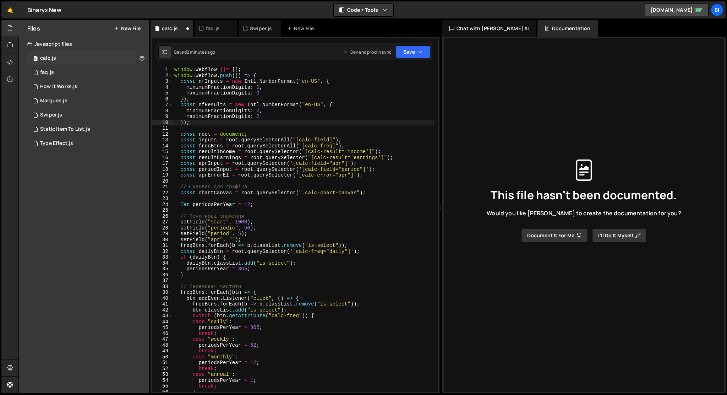
click at [142, 57] on icon at bounding box center [141, 58] width 5 height 7
click at [161, 69] on button "Edit File Settings" at bounding box center [185, 73] width 70 height 14
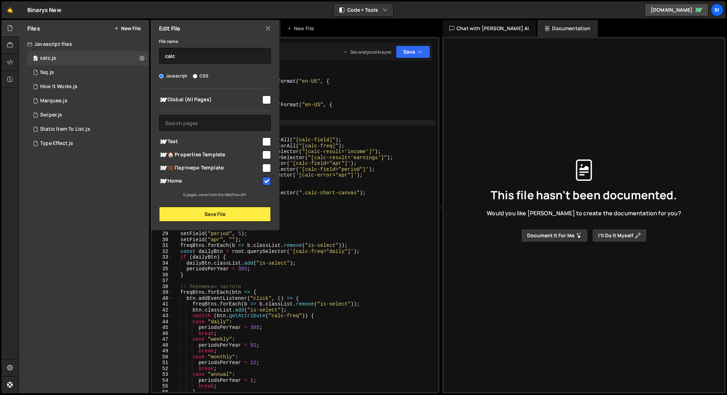
click at [268, 33] on div "Edit File" at bounding box center [214, 28] width 129 height 17
click at [268, 29] on icon at bounding box center [268, 28] width 6 height 8
